Goal: Find specific page/section: Find specific page/section

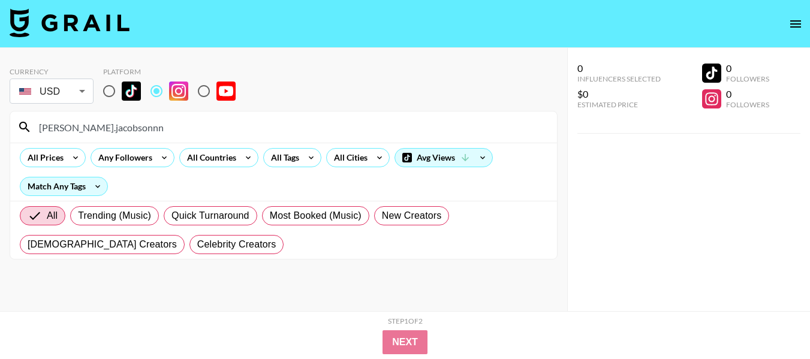
click at [178, 121] on input "[PERSON_NAME].jacobsonnn" at bounding box center [291, 127] width 518 height 19
click at [152, 127] on input "[PERSON_NAME].jacobsonnn" at bounding box center [291, 127] width 518 height 19
drag, startPoint x: 180, startPoint y: 128, endPoint x: 28, endPoint y: 130, distance: 151.7
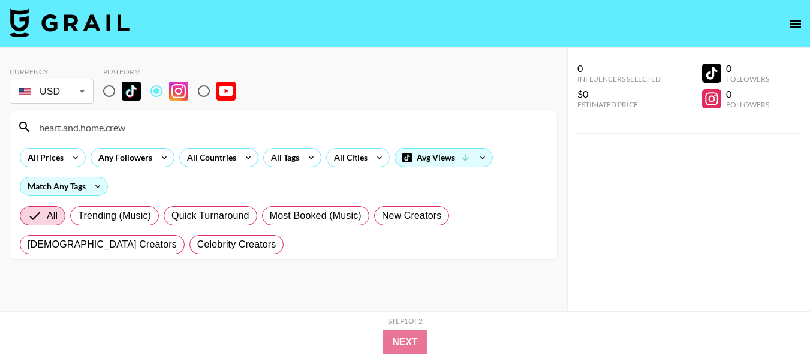
click at [28, 130] on div "heart.and.home.crew" at bounding box center [283, 127] width 547 height 31
paste input "ourrvventure"
click at [0, 9] on nav at bounding box center [405, 24] width 810 height 48
click at [391, 130] on input "ourrvventure" at bounding box center [291, 127] width 518 height 19
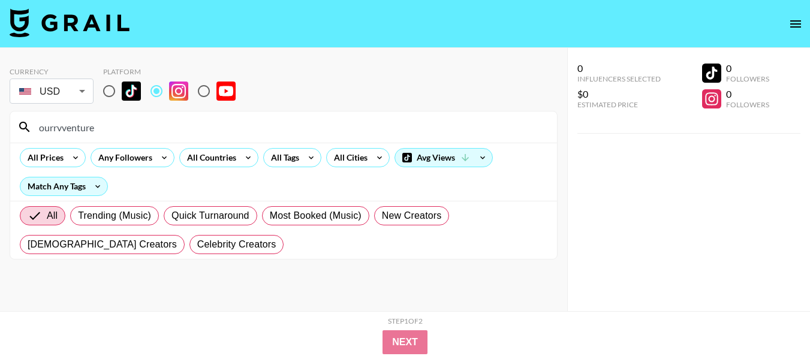
paste input "leahsguides"
click at [276, 135] on input "leahsguides" at bounding box center [291, 127] width 518 height 19
paste input "moremagicalthanpractical.insta"
click at [204, 127] on input "moremagicalthanpractical.insta" at bounding box center [291, 127] width 518 height 19
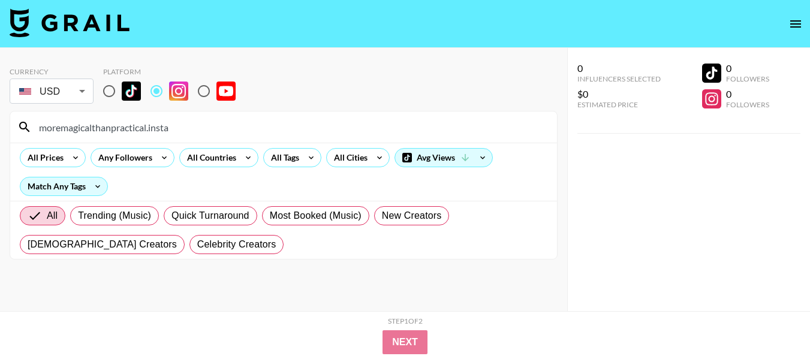
click at [204, 127] on input "moremagicalthanpractical.insta" at bounding box center [291, 127] width 518 height 19
paste input "alloryinteriors"
click at [174, 120] on input "malloryinteriors" at bounding box center [291, 127] width 518 height 19
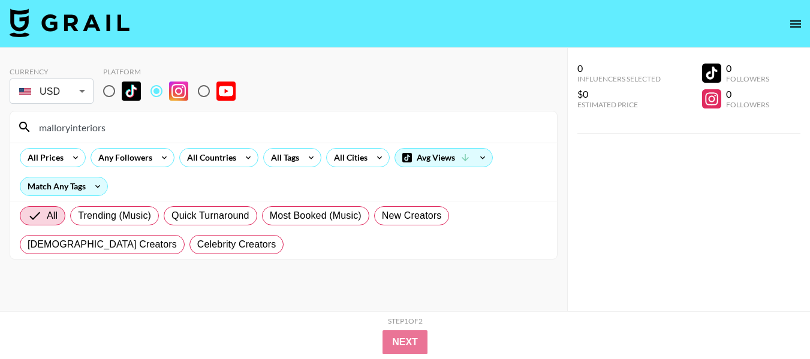
click at [174, 120] on input "malloryinteriors" at bounding box center [291, 127] width 518 height 19
paste input "kokokourtney"
click at [248, 121] on input "kokokourtney" at bounding box center [291, 127] width 518 height 19
paste input "prettylittlefawn"
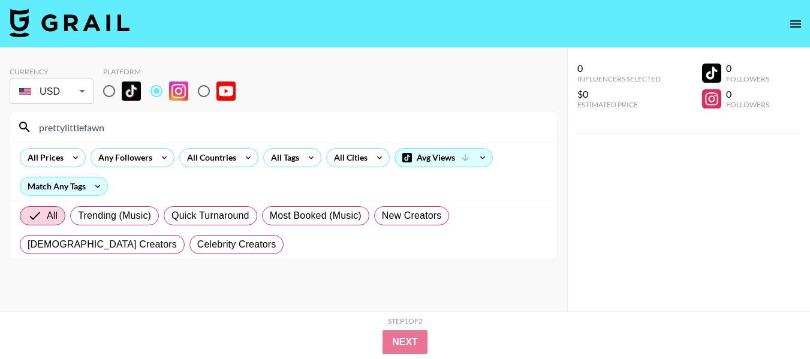
click at [382, 116] on div "prettylittlefawn" at bounding box center [283, 127] width 547 height 31
click at [381, 116] on div "prettylittlefawn" at bounding box center [283, 127] width 547 height 31
click at [381, 117] on div "prettylittlefawn" at bounding box center [283, 127] width 547 height 31
click at [370, 128] on input "prettylittlefawn" at bounding box center [291, 127] width 518 height 19
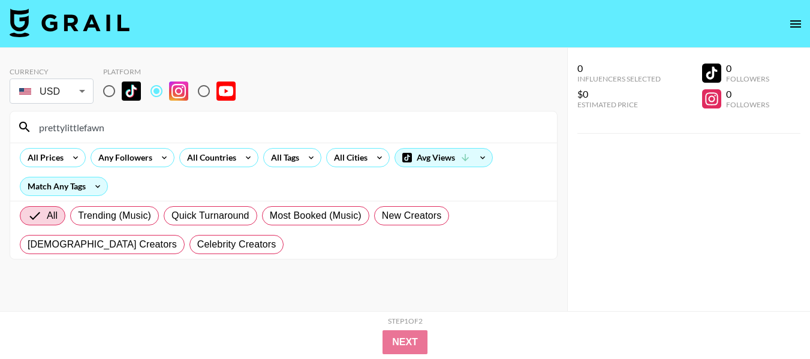
paste input "thecozykansa"
click at [323, 124] on input "thecozykansan" at bounding box center [291, 127] width 518 height 19
paste input "hold_my_eggnog"
type input "hold_my_eggnog"
